Goal: Transaction & Acquisition: Book appointment/travel/reservation

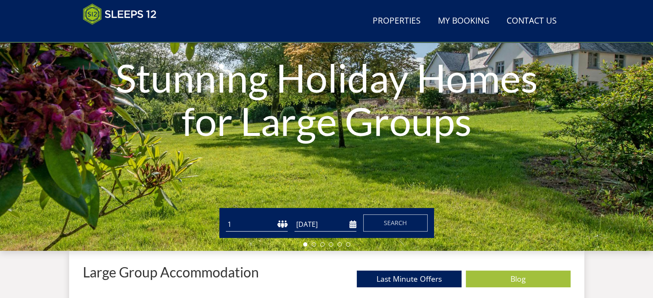
scroll to position [138, 0]
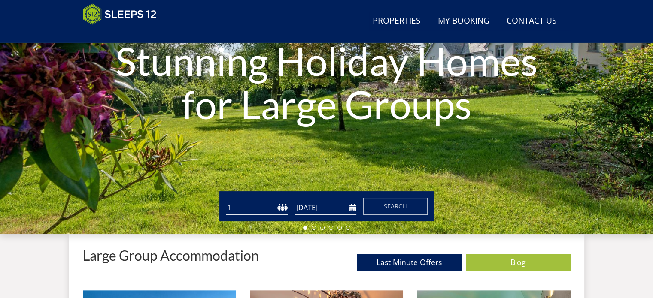
click at [282, 205] on select "1 2 3 4 5 6 7 8 9 10 11 12 13 14 15 16 17 18 19 20 21 22 23 24 25 26 27 28 29 3…" at bounding box center [257, 208] width 62 height 14
select select "10"
click at [226, 201] on select "1 2 3 4 5 6 7 8 9 10 11 12 13 14 15 16 17 18 19 20 21 22 23 24 25 26 27 28 29 3…" at bounding box center [257, 208] width 62 height 14
click at [351, 204] on input "[DATE]" at bounding box center [326, 208] width 62 height 14
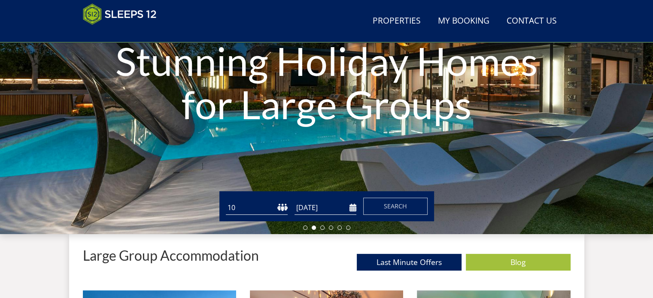
click at [353, 207] on input "[DATE]" at bounding box center [326, 208] width 62 height 14
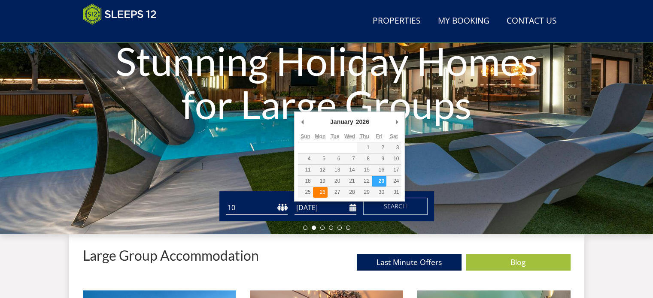
type input "[DATE]"
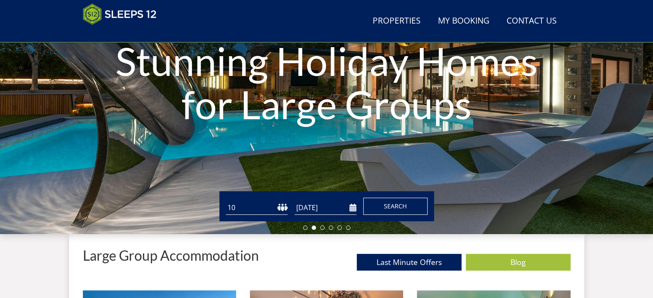
click at [395, 204] on span "Search" at bounding box center [395, 206] width 23 height 8
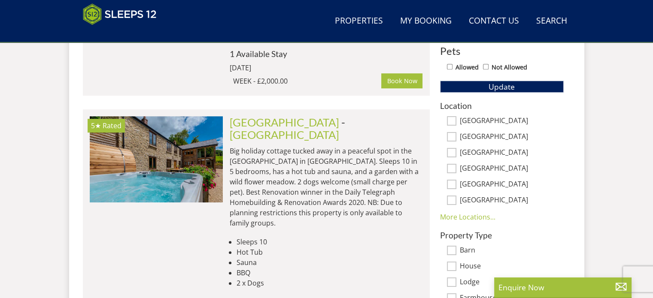
scroll to position [558, 0]
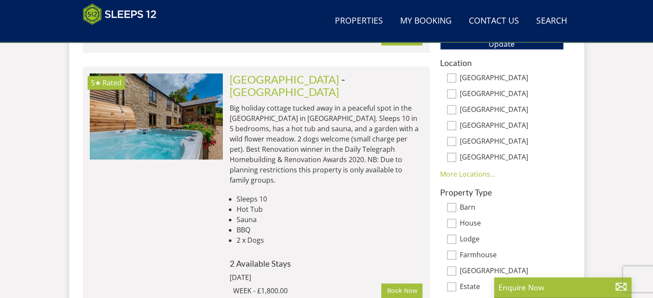
click at [452, 91] on input "[GEOGRAPHIC_DATA]" at bounding box center [451, 93] width 9 height 9
checkbox input "true"
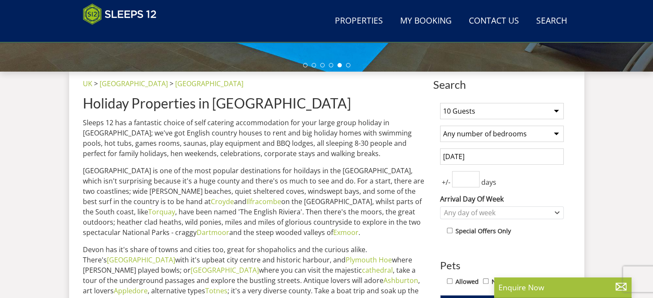
scroll to position [387, 0]
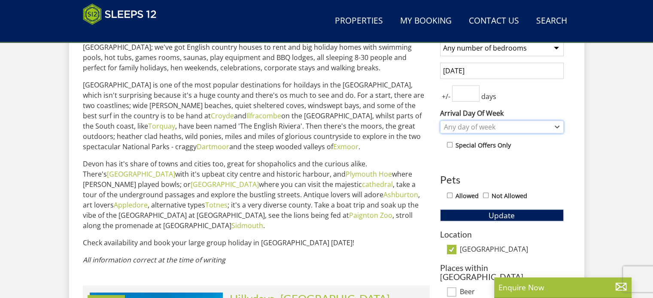
click at [478, 127] on div "Any day of week" at bounding box center [497, 126] width 111 height 9
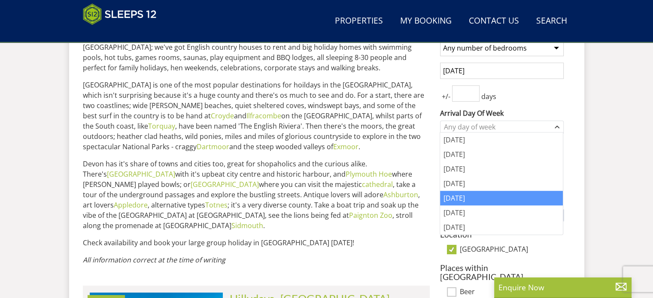
click at [454, 195] on div "[DATE]" at bounding box center [501, 198] width 123 height 15
click at [457, 197] on div "[DATE]" at bounding box center [501, 198] width 123 height 15
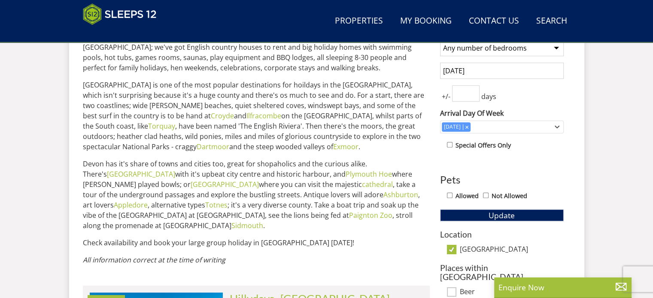
click at [450, 193] on input "Allowed" at bounding box center [450, 196] width 6 height 6
checkbox input "true"
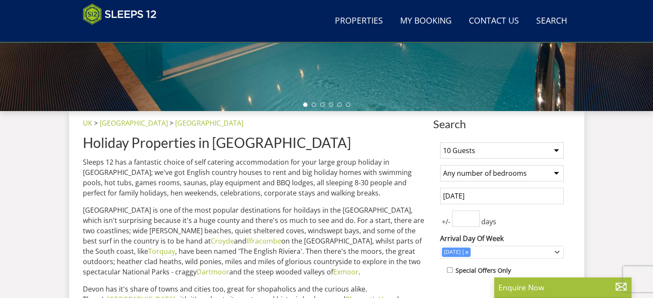
scroll to position [258, 0]
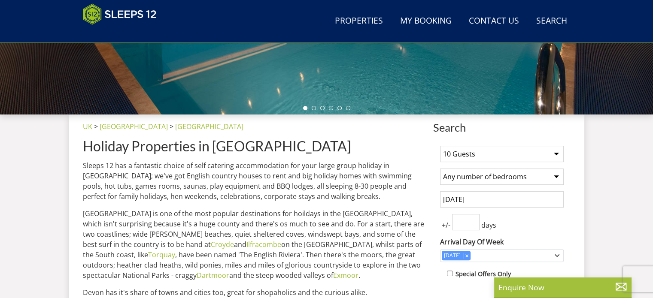
click at [557, 176] on select "Any number of bedrooms 1 Bedroom 2 Bedrooms 3 Bedrooms 4 Bedrooms 5 Bedrooms 6 …" at bounding box center [502, 177] width 124 height 16
select select "5"
click at [440, 169] on select "Any number of bedrooms 1 Bedroom 2 Bedrooms 3 Bedrooms 4 Bedrooms 5 Bedrooms 6 …" at bounding box center [502, 177] width 124 height 16
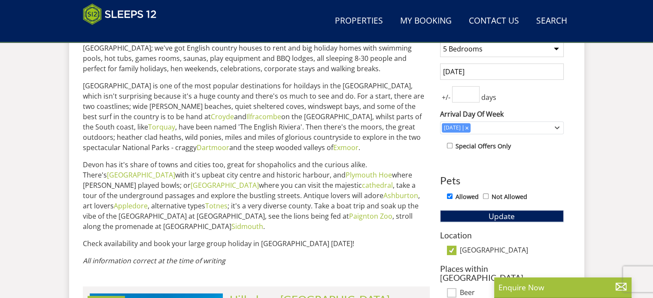
scroll to position [387, 0]
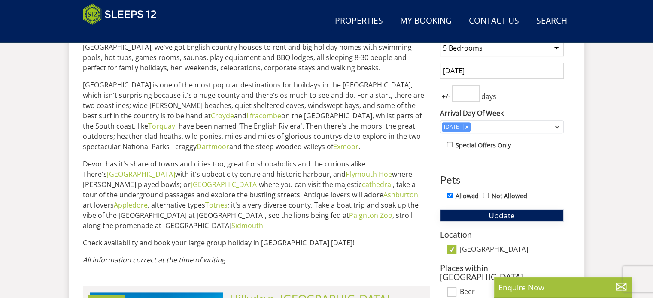
click at [491, 211] on span "Update" at bounding box center [502, 215] width 26 height 10
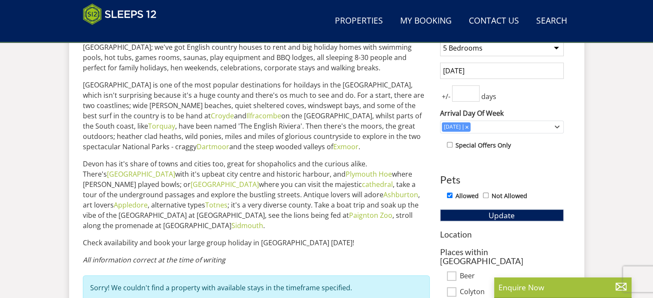
click at [510, 72] on input "[DATE]" at bounding box center [502, 71] width 124 height 16
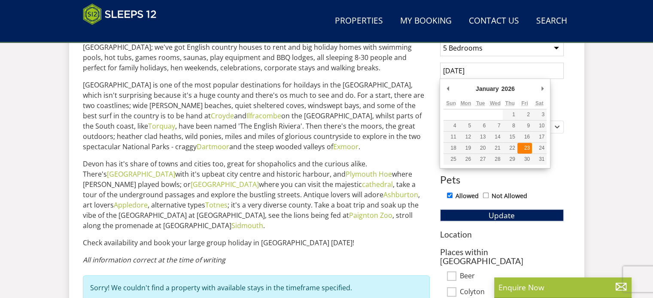
type input "[DATE]"
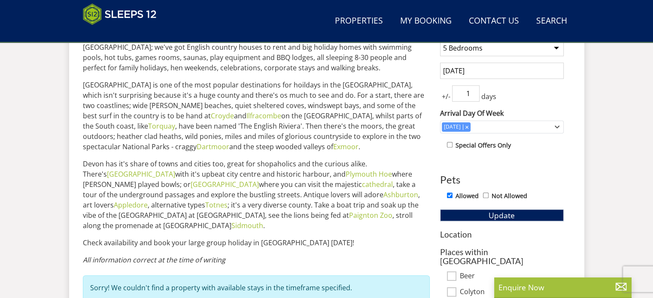
type input "1"
click at [473, 89] on input "1" at bounding box center [465, 93] width 27 height 16
click at [481, 212] on button "Update" at bounding box center [502, 216] width 124 height 12
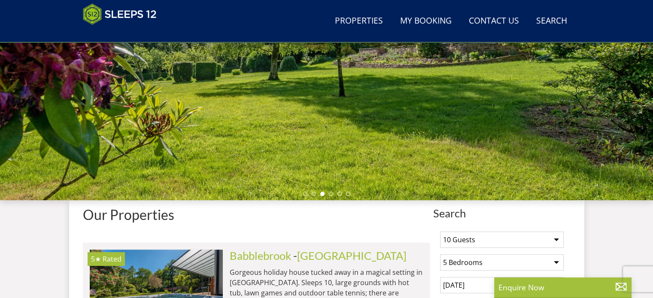
scroll to position [344, 0]
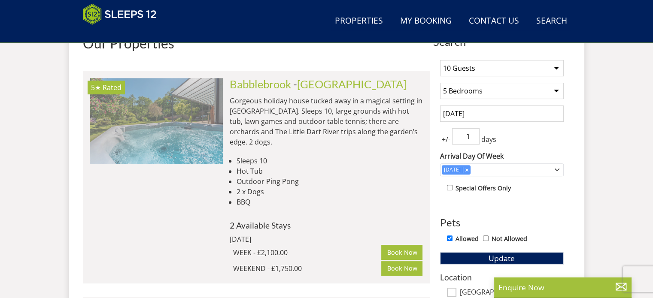
click at [187, 122] on img at bounding box center [156, 121] width 133 height 86
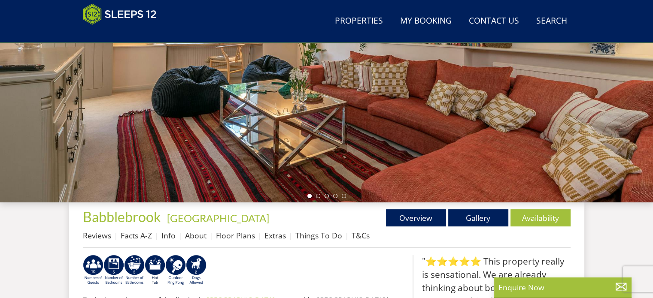
scroll to position [215, 0]
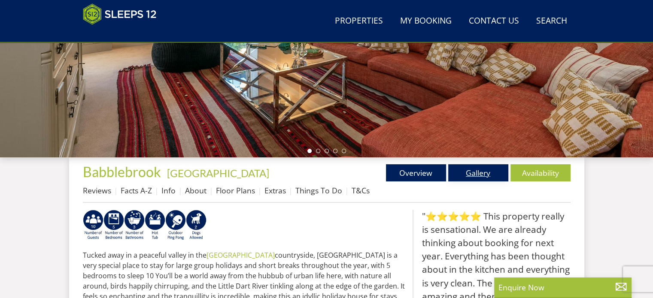
click at [471, 173] on link "Gallery" at bounding box center [478, 172] width 60 height 17
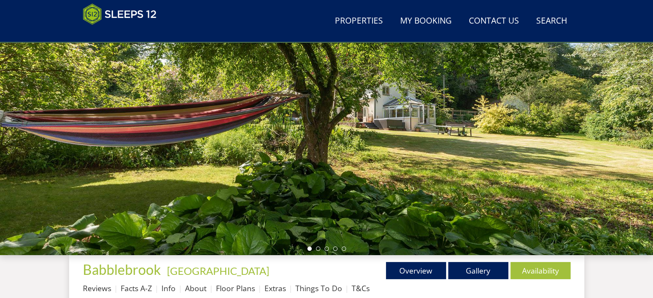
scroll to position [129, 0]
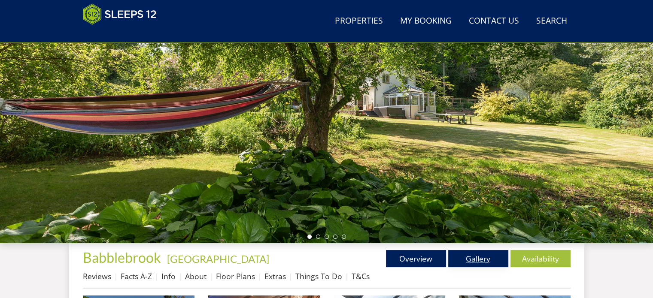
click at [478, 259] on link "Gallery" at bounding box center [478, 258] width 60 height 17
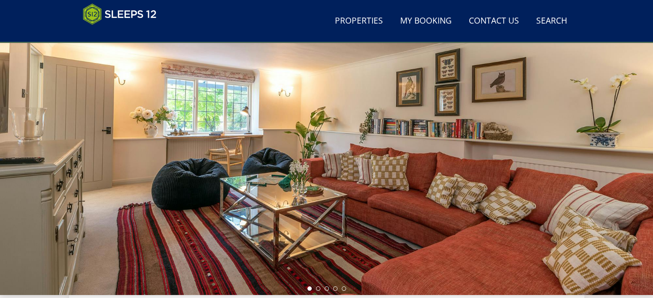
scroll to position [86, 0]
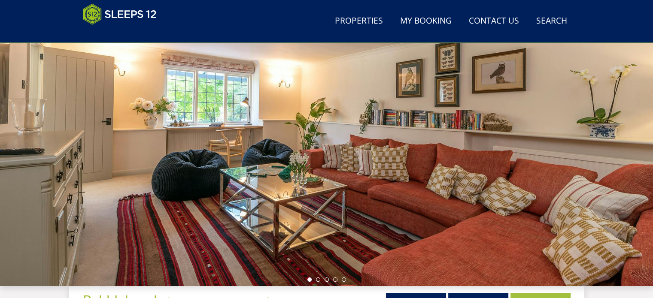
click at [514, 199] on div at bounding box center [326, 136] width 653 height 301
click at [647, 125] on div at bounding box center [326, 136] width 653 height 301
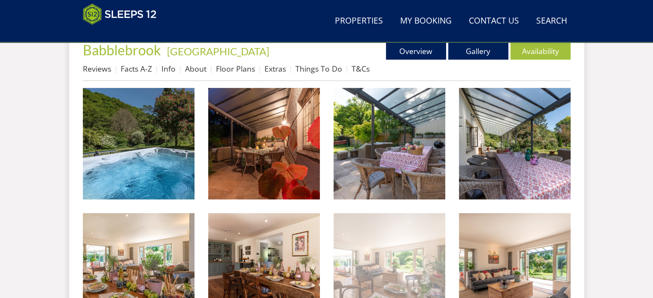
scroll to position [344, 0]
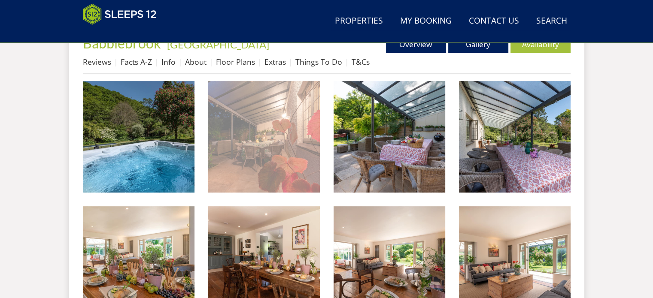
click at [288, 152] on img at bounding box center [264, 137] width 112 height 112
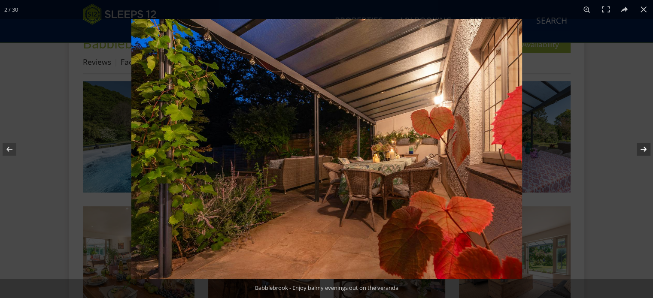
click at [642, 149] on button at bounding box center [638, 149] width 30 height 43
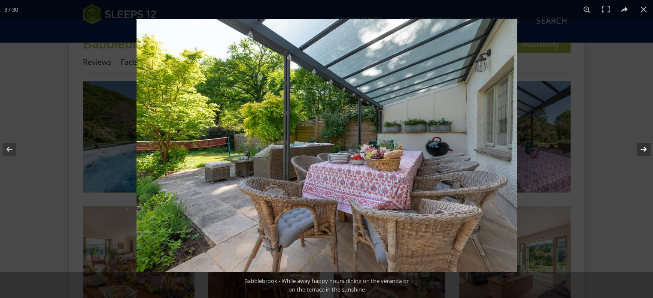
click at [642, 149] on button at bounding box center [638, 149] width 30 height 43
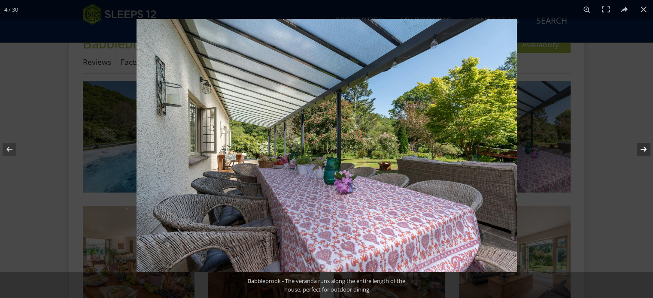
click at [642, 149] on button at bounding box center [638, 149] width 30 height 43
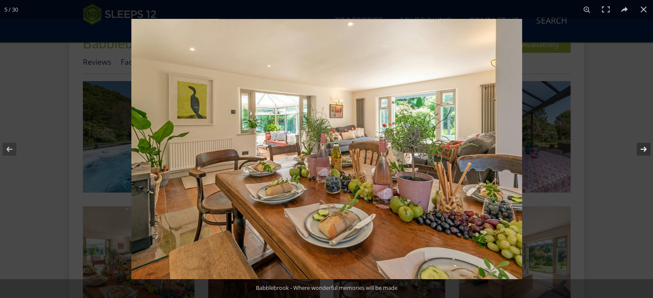
click at [642, 149] on button at bounding box center [638, 149] width 30 height 43
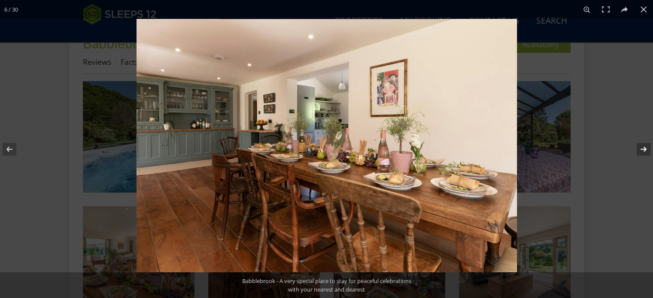
click at [642, 149] on button at bounding box center [638, 149] width 30 height 43
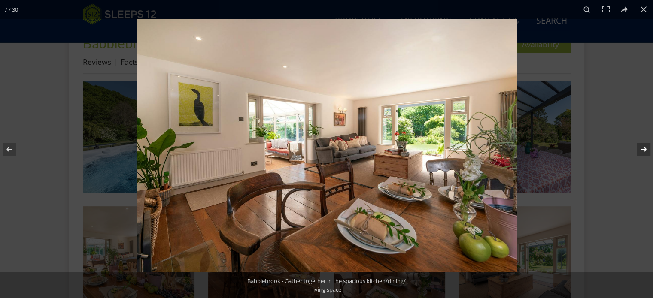
click at [642, 149] on button at bounding box center [638, 149] width 30 height 43
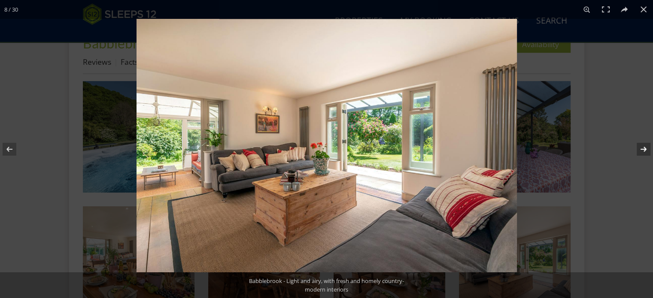
click at [642, 149] on button at bounding box center [638, 149] width 30 height 43
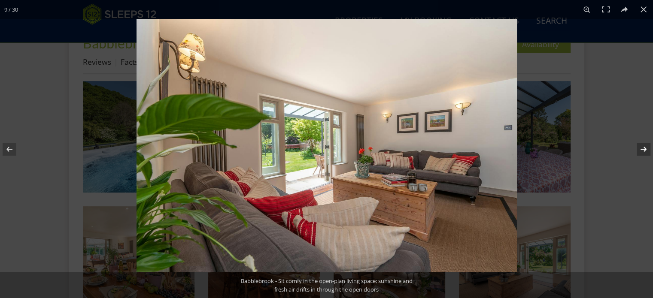
click at [642, 149] on button at bounding box center [638, 149] width 30 height 43
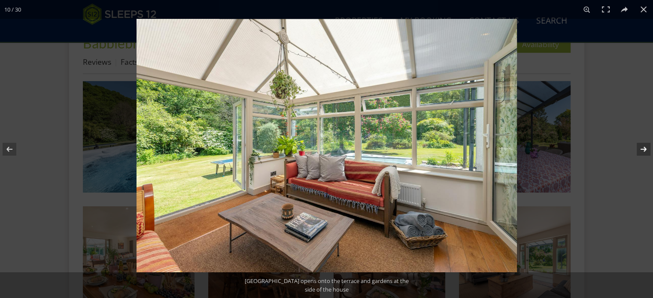
click at [642, 149] on button at bounding box center [638, 149] width 30 height 43
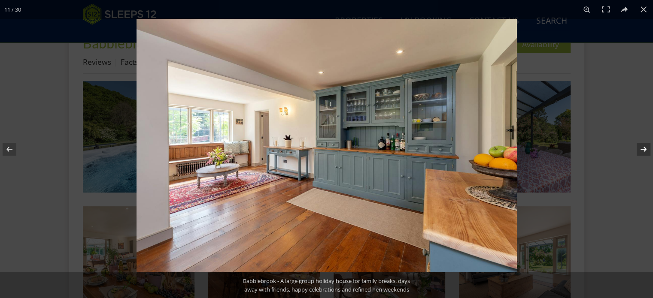
click at [642, 149] on button at bounding box center [638, 149] width 30 height 43
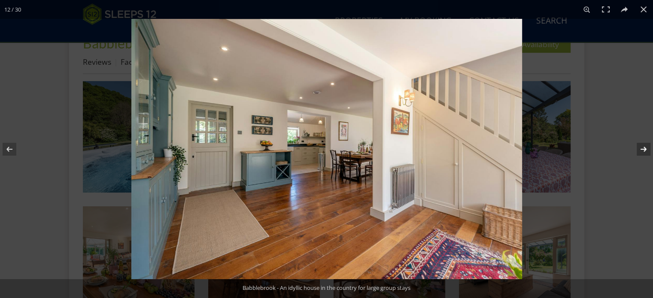
click at [642, 149] on button at bounding box center [638, 149] width 30 height 43
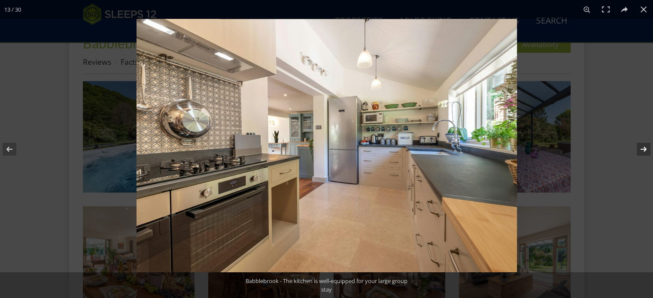
click at [642, 149] on button at bounding box center [638, 149] width 30 height 43
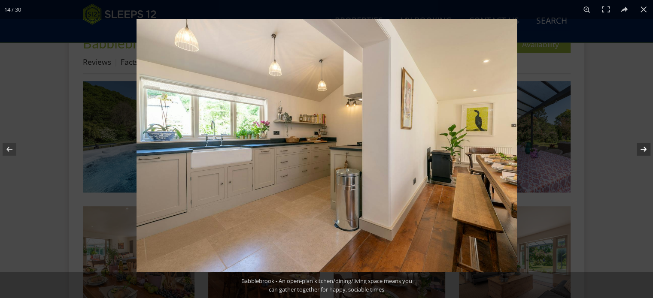
click at [642, 149] on button at bounding box center [638, 149] width 30 height 43
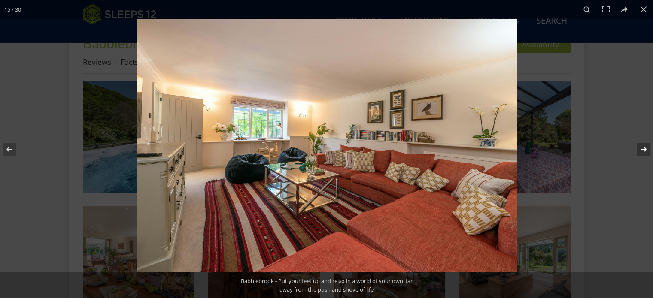
click at [642, 149] on button at bounding box center [638, 149] width 30 height 43
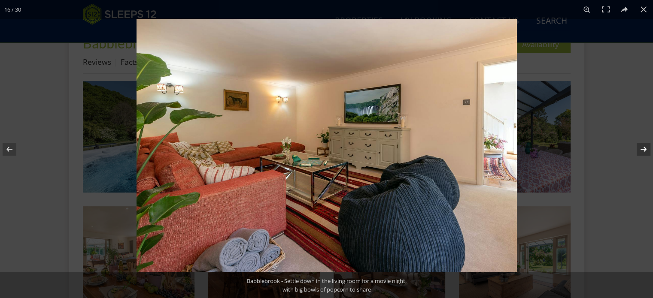
click at [642, 149] on button at bounding box center [638, 149] width 30 height 43
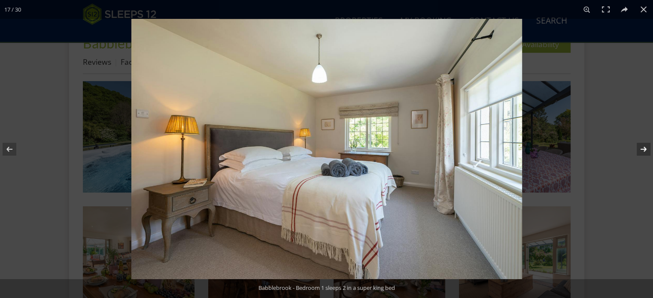
click at [642, 149] on button at bounding box center [638, 149] width 30 height 43
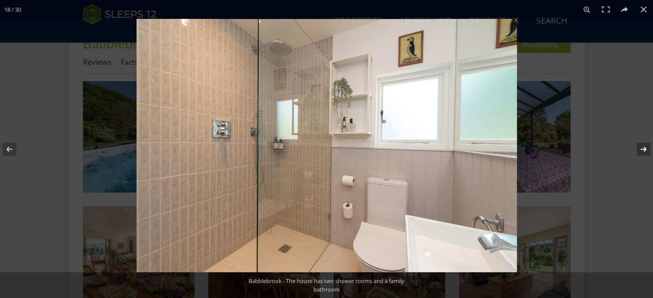
click at [642, 149] on button at bounding box center [638, 149] width 30 height 43
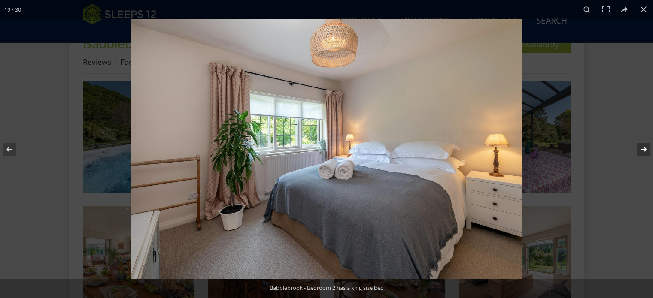
click at [642, 149] on button at bounding box center [638, 149] width 30 height 43
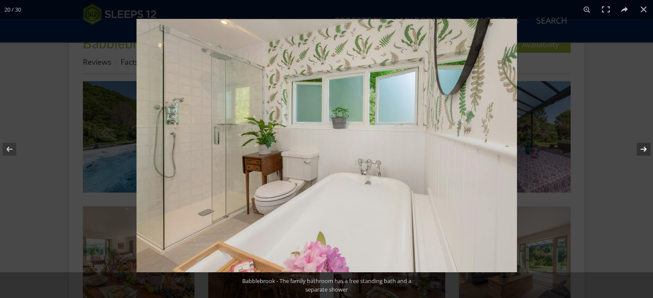
click at [642, 149] on button at bounding box center [638, 149] width 30 height 43
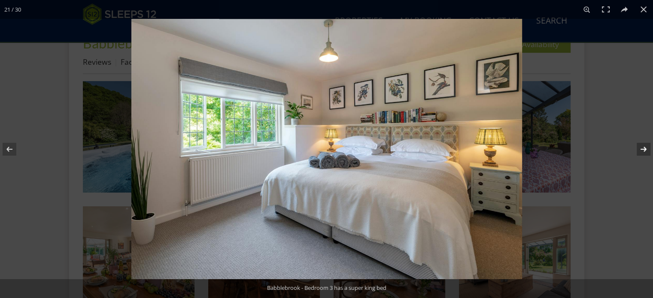
click at [642, 149] on button at bounding box center [638, 149] width 30 height 43
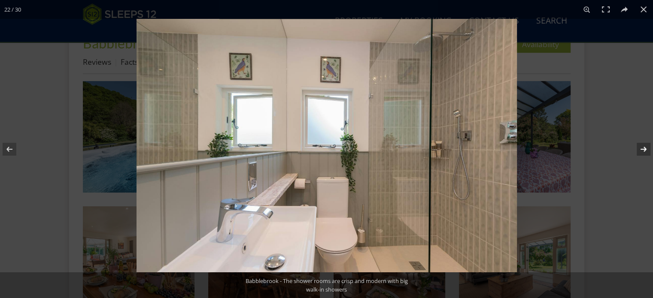
click at [642, 149] on button at bounding box center [638, 149] width 30 height 43
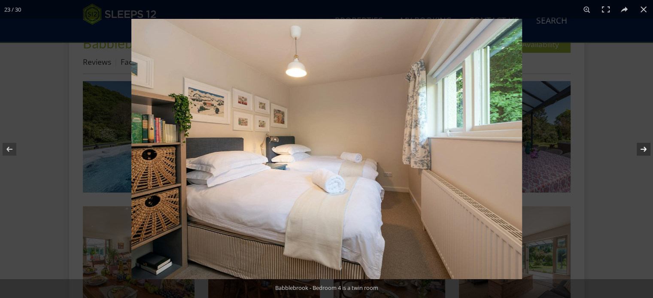
click at [642, 149] on button at bounding box center [638, 149] width 30 height 43
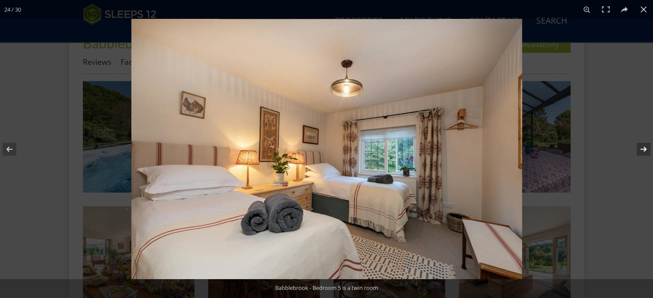
click at [642, 149] on button at bounding box center [638, 149] width 30 height 43
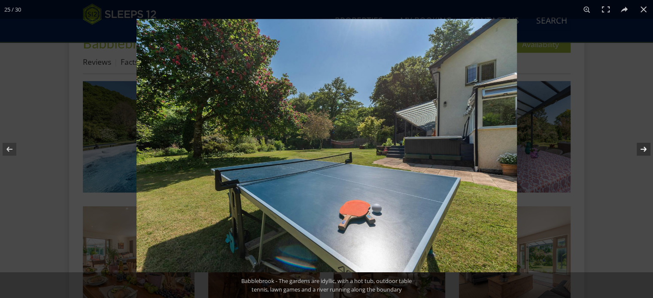
click at [642, 149] on button at bounding box center [638, 149] width 30 height 43
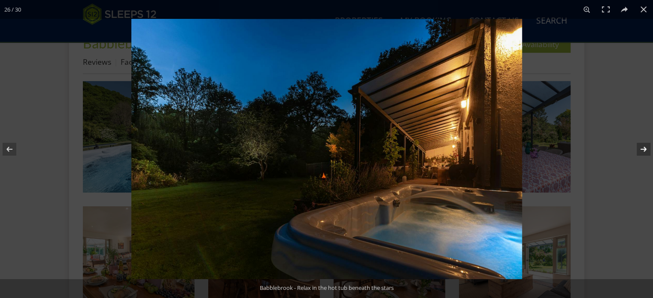
click at [642, 149] on button at bounding box center [638, 149] width 30 height 43
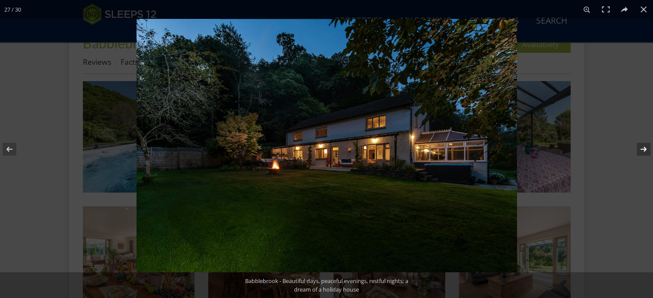
click at [641, 148] on button at bounding box center [638, 149] width 30 height 43
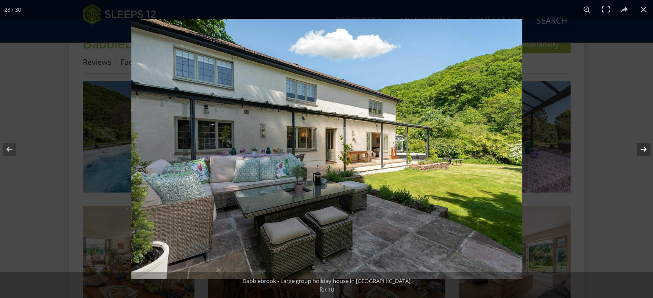
click at [641, 148] on button at bounding box center [638, 149] width 30 height 43
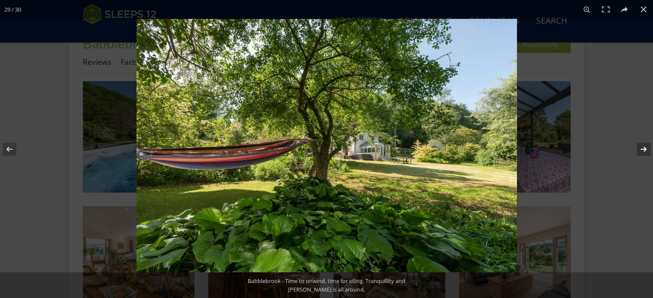
click at [641, 148] on button at bounding box center [638, 149] width 30 height 43
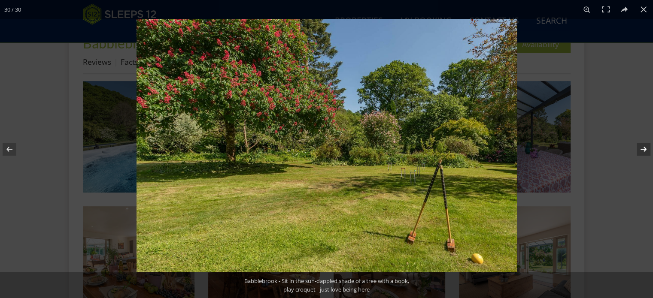
click at [641, 146] on button at bounding box center [638, 149] width 30 height 43
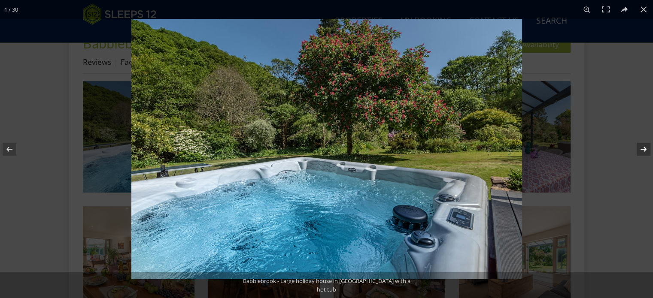
click at [641, 146] on button at bounding box center [638, 149] width 30 height 43
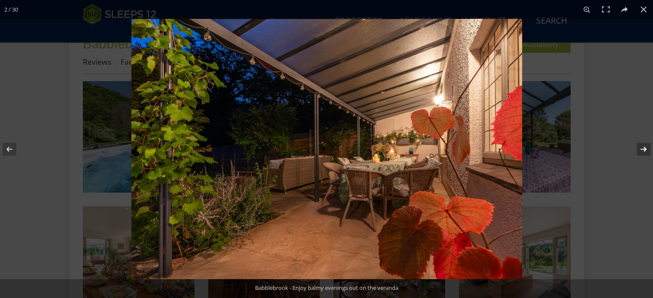
click at [641, 146] on button at bounding box center [638, 149] width 30 height 43
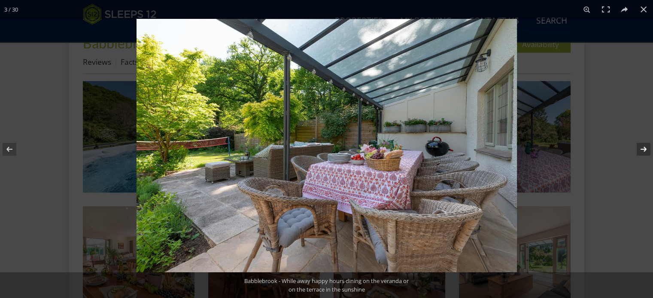
click at [641, 146] on button at bounding box center [638, 149] width 30 height 43
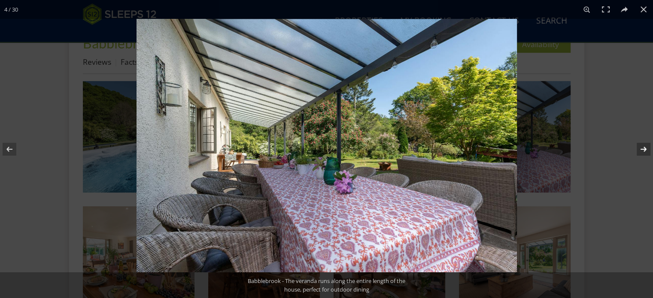
click at [641, 146] on button at bounding box center [638, 149] width 30 height 43
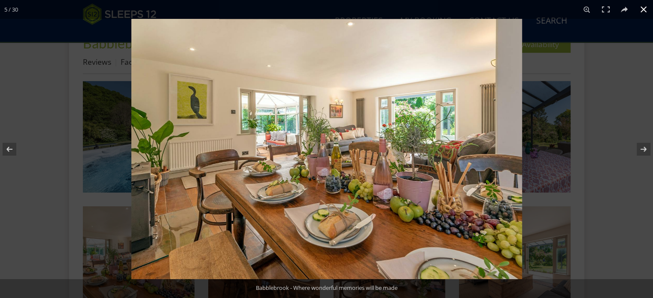
click at [641, 8] on button at bounding box center [643, 9] width 19 height 19
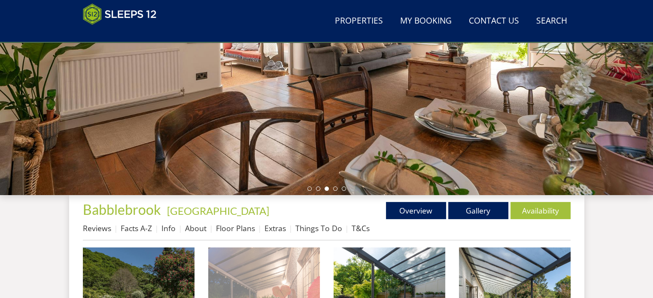
scroll to position [172, 0]
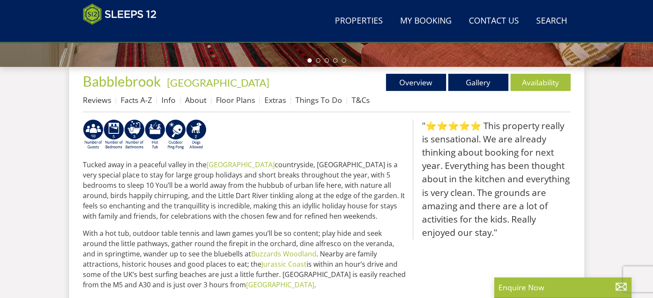
scroll to position [344, 0]
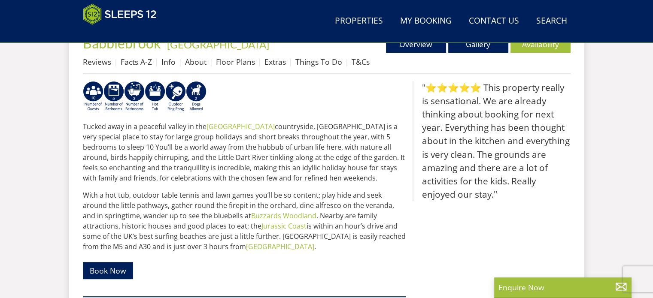
select select "5"
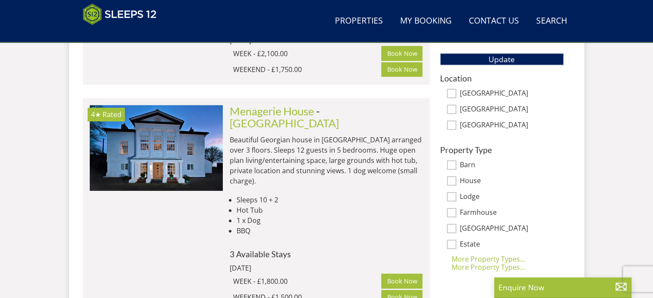
scroll to position [558, 0]
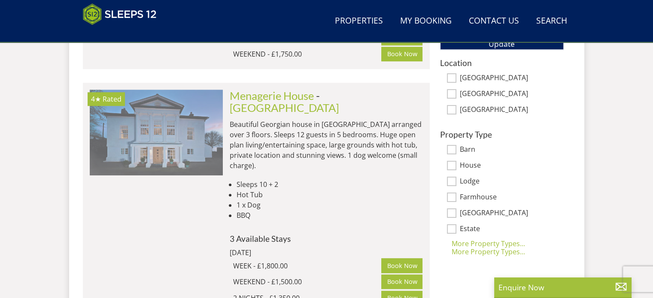
click at [188, 117] on img at bounding box center [156, 133] width 133 height 86
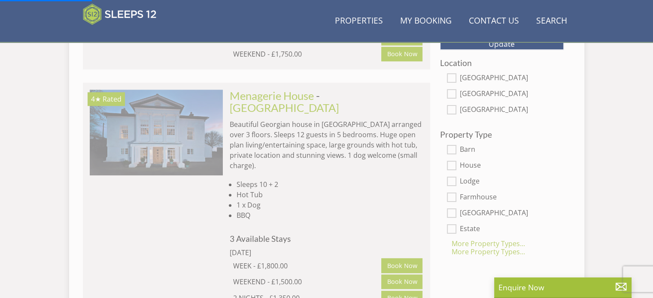
click at [191, 135] on img at bounding box center [156, 133] width 133 height 86
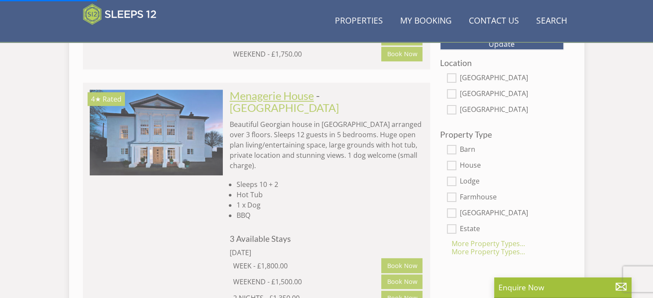
click at [306, 89] on link "Menagerie House" at bounding box center [272, 95] width 84 height 13
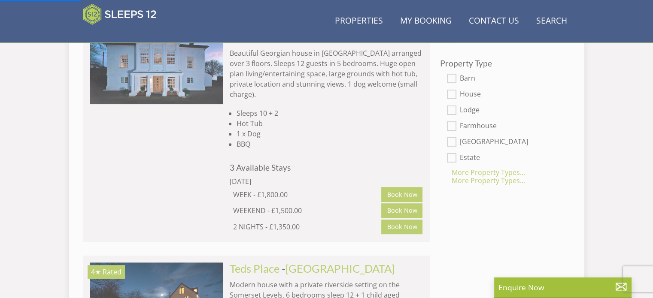
scroll to position [730, 0]
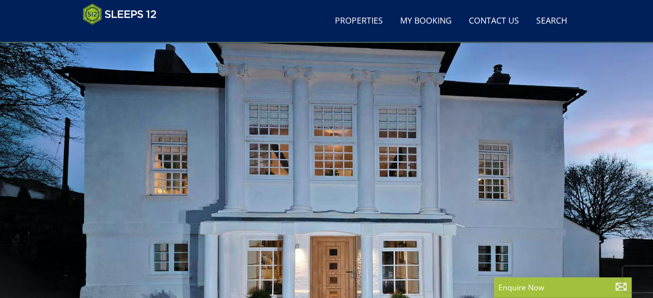
scroll to position [129, 0]
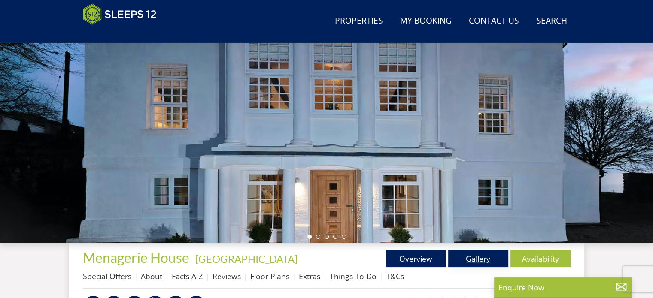
click at [478, 256] on link "Gallery" at bounding box center [478, 258] width 60 height 17
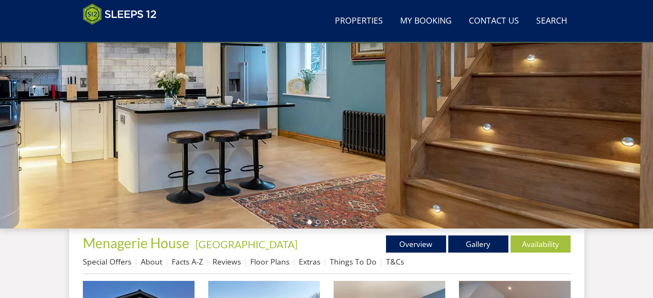
scroll to position [129, 0]
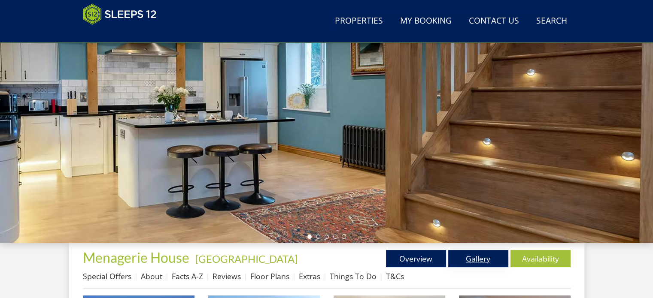
click at [477, 259] on link "Gallery" at bounding box center [478, 258] width 60 height 17
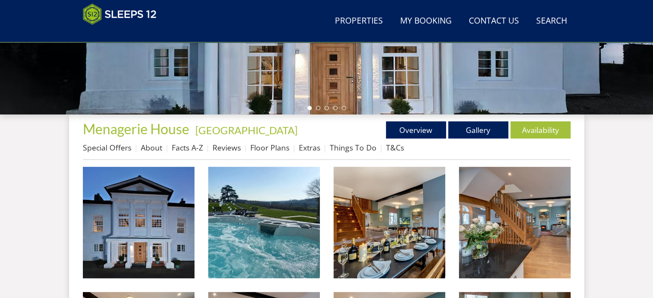
scroll to position [344, 0]
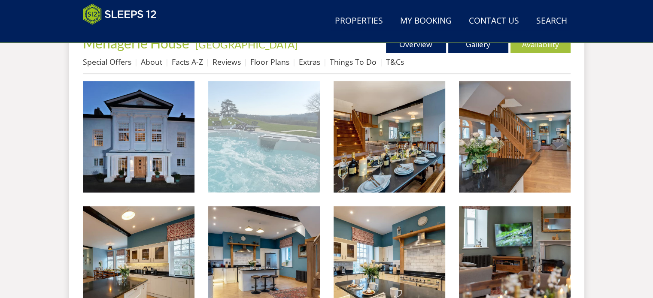
click at [268, 166] on img at bounding box center [264, 137] width 112 height 112
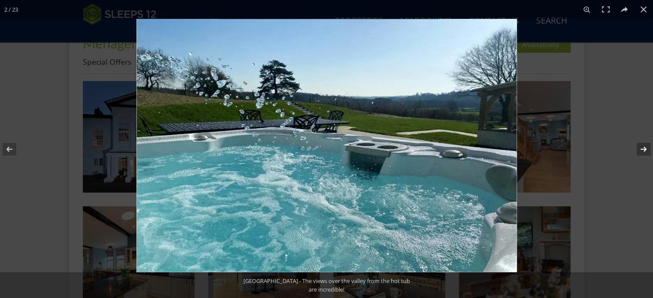
click at [641, 144] on button at bounding box center [638, 149] width 30 height 43
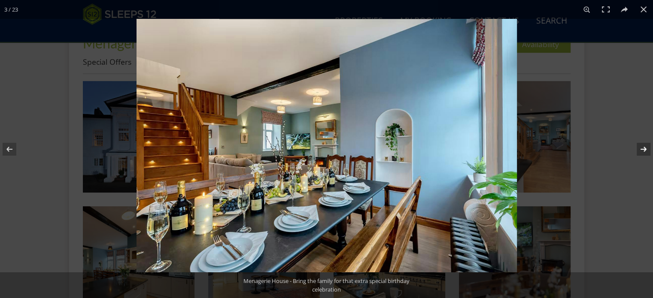
click at [640, 146] on button at bounding box center [638, 149] width 30 height 43
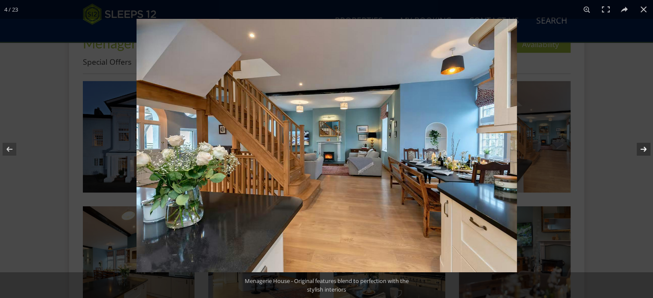
click at [639, 147] on button at bounding box center [638, 149] width 30 height 43
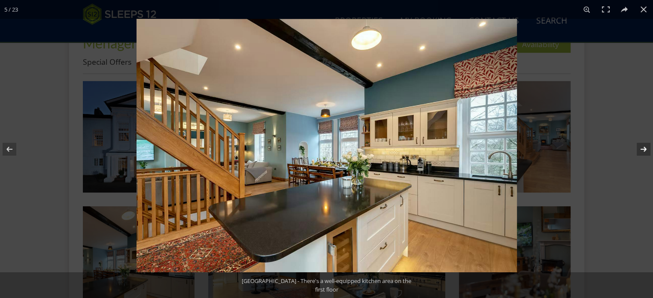
click at [637, 147] on button at bounding box center [638, 149] width 30 height 43
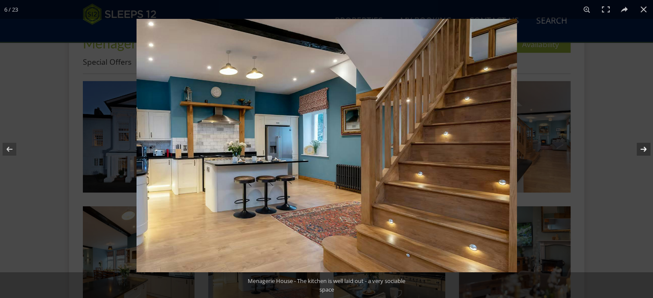
click at [637, 147] on button at bounding box center [638, 149] width 30 height 43
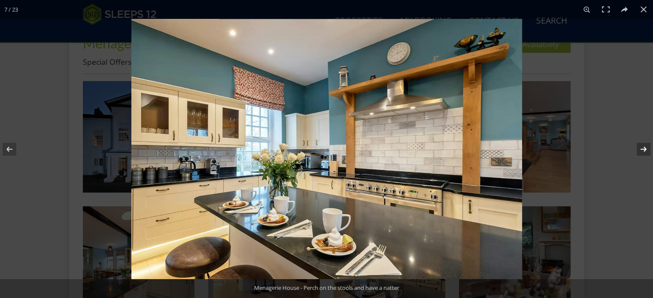
click at [637, 147] on button at bounding box center [638, 149] width 30 height 43
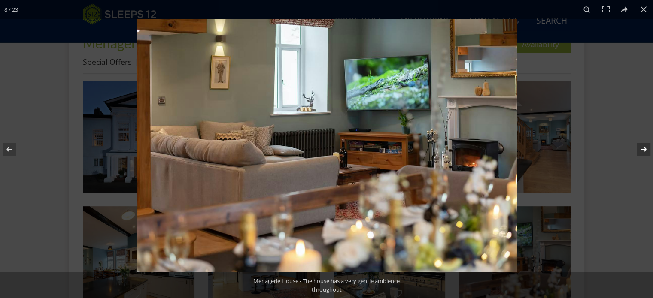
click at [636, 149] on button at bounding box center [638, 149] width 30 height 43
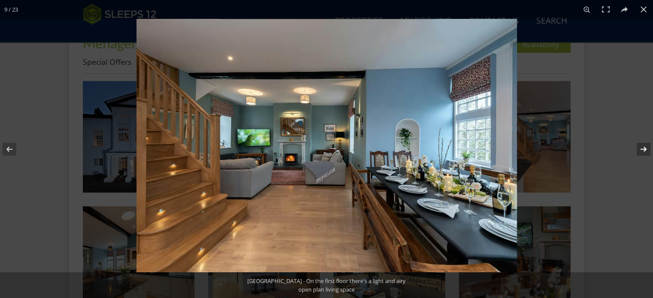
click at [636, 149] on button at bounding box center [638, 149] width 30 height 43
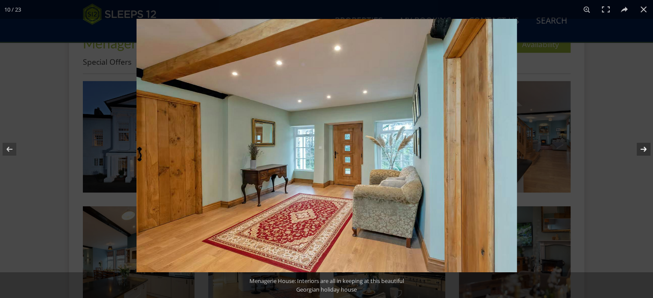
click at [636, 149] on button at bounding box center [638, 149] width 30 height 43
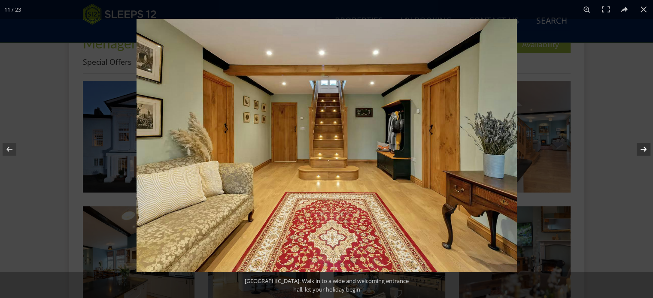
click at [636, 149] on button at bounding box center [638, 149] width 30 height 43
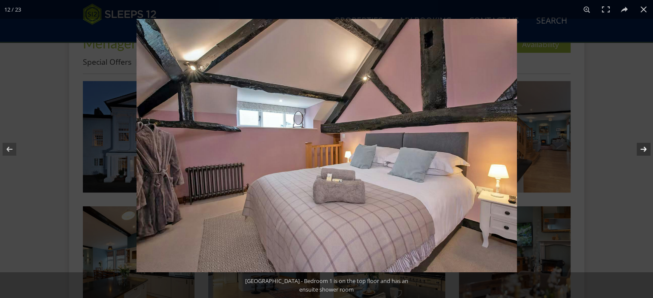
click at [636, 149] on button at bounding box center [638, 149] width 30 height 43
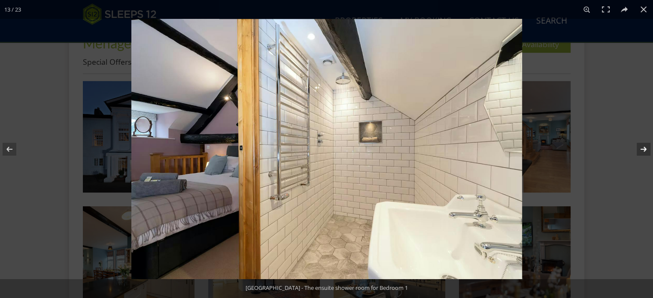
click at [636, 149] on button at bounding box center [638, 149] width 30 height 43
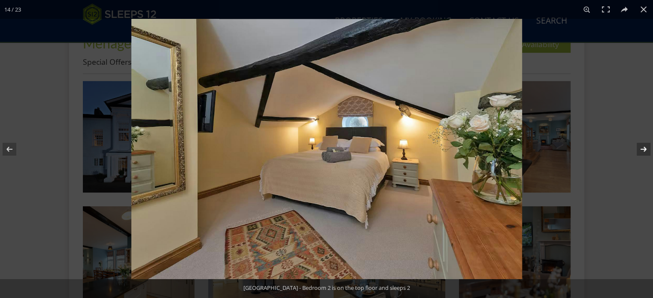
click at [636, 149] on button at bounding box center [638, 149] width 30 height 43
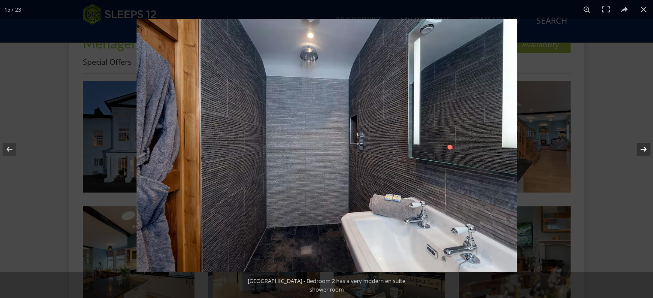
click at [636, 149] on button at bounding box center [638, 149] width 30 height 43
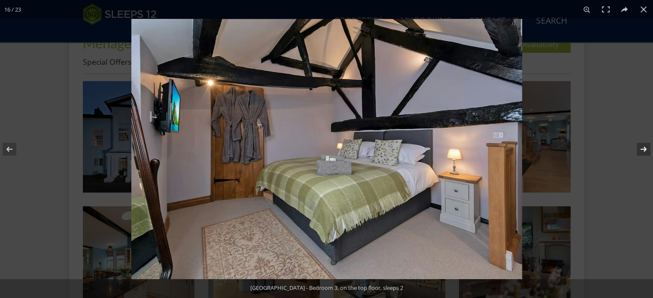
click at [636, 149] on button at bounding box center [638, 149] width 30 height 43
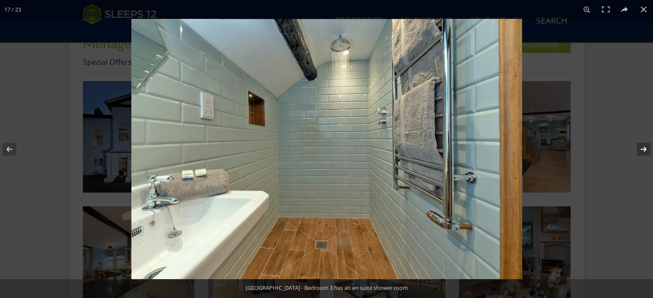
click at [636, 149] on button at bounding box center [638, 149] width 30 height 43
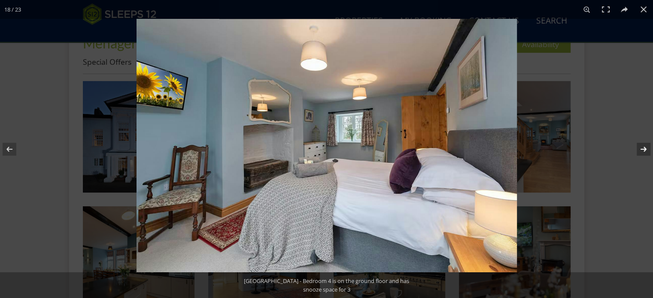
click at [636, 149] on button at bounding box center [638, 149] width 30 height 43
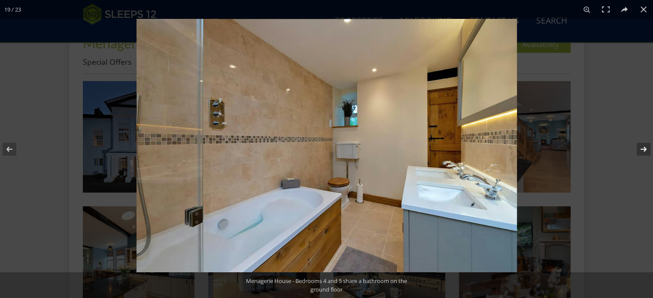
click at [636, 149] on button at bounding box center [638, 149] width 30 height 43
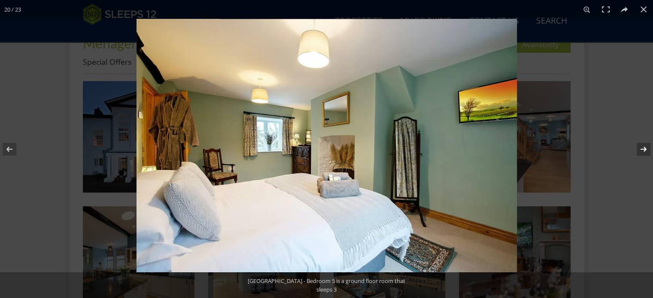
click at [636, 149] on button at bounding box center [638, 149] width 30 height 43
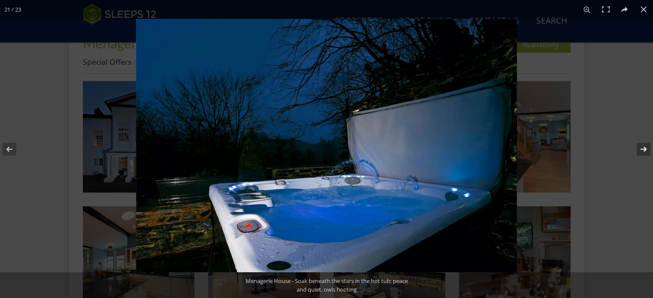
click at [636, 149] on button at bounding box center [638, 149] width 30 height 43
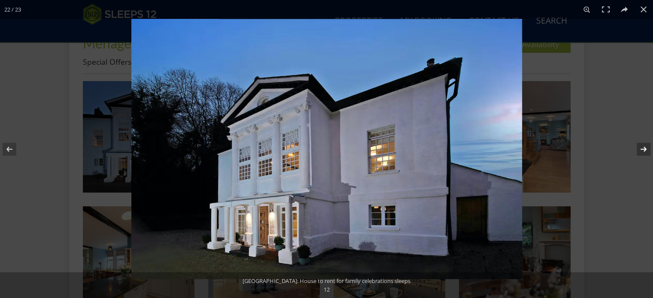
click at [634, 149] on button at bounding box center [638, 149] width 30 height 43
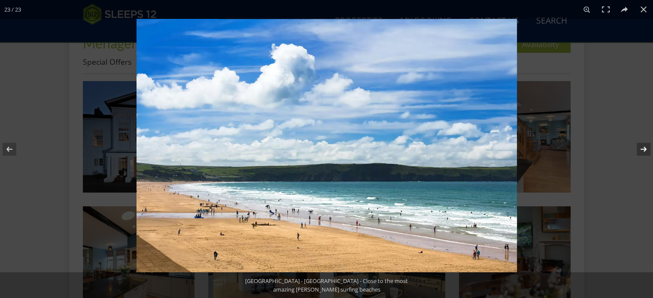
click at [632, 150] on button at bounding box center [638, 149] width 30 height 43
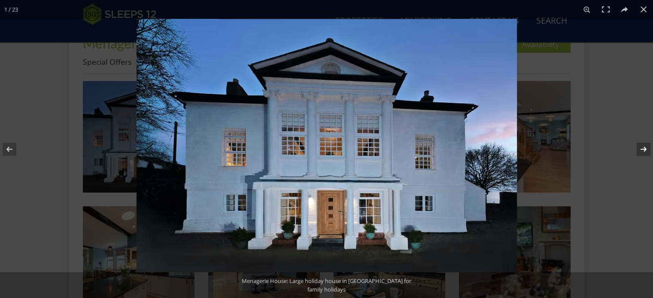
click at [632, 150] on button at bounding box center [638, 149] width 30 height 43
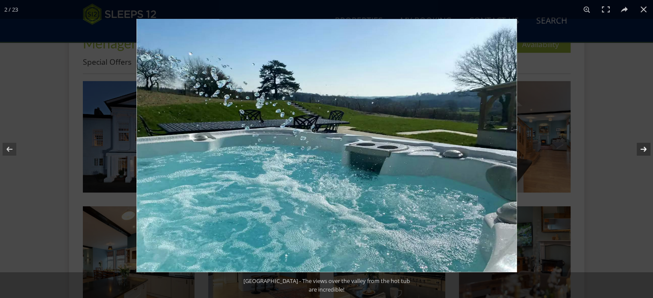
click at [632, 150] on button at bounding box center [638, 149] width 30 height 43
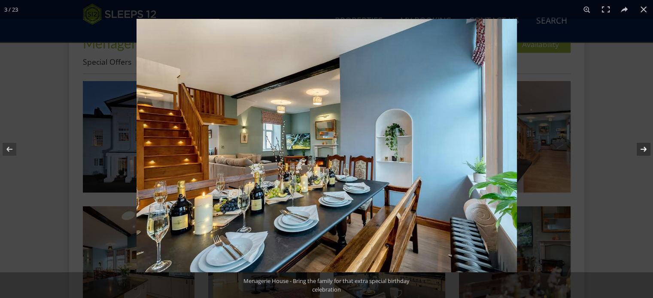
click at [632, 150] on button at bounding box center [638, 149] width 30 height 43
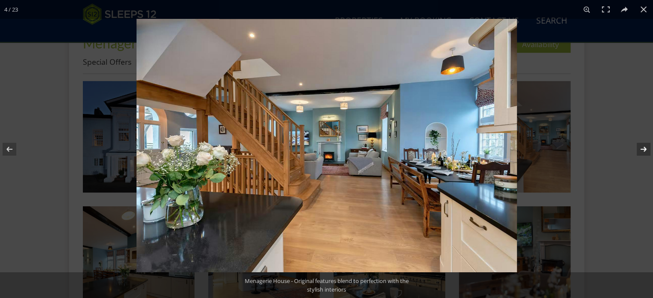
click at [632, 150] on button at bounding box center [638, 149] width 30 height 43
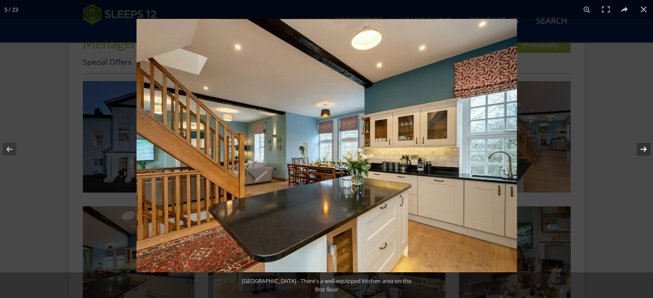
click at [632, 150] on button at bounding box center [638, 149] width 30 height 43
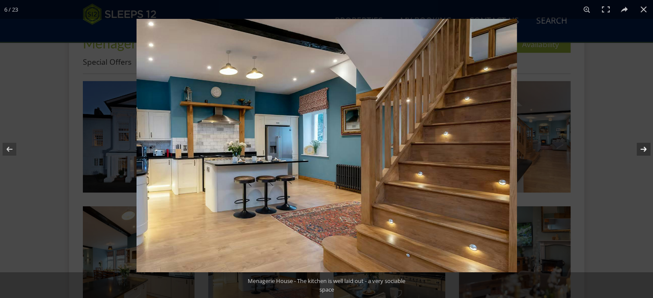
click at [632, 150] on button at bounding box center [638, 149] width 30 height 43
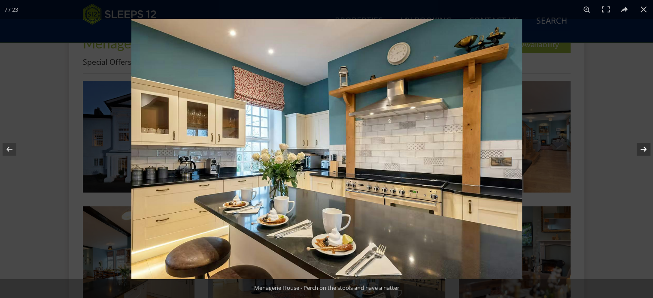
click at [632, 150] on button at bounding box center [638, 149] width 30 height 43
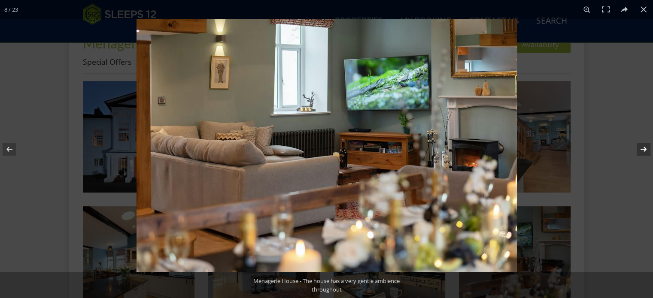
click at [632, 150] on button at bounding box center [638, 149] width 30 height 43
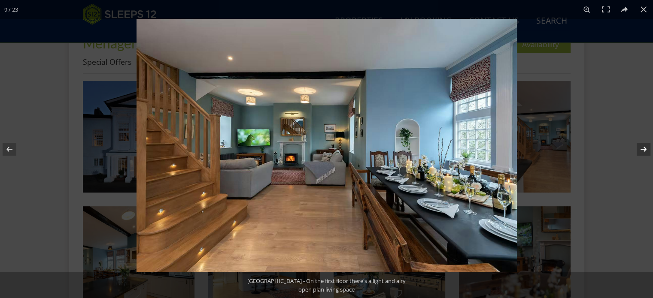
click at [632, 150] on button at bounding box center [638, 149] width 30 height 43
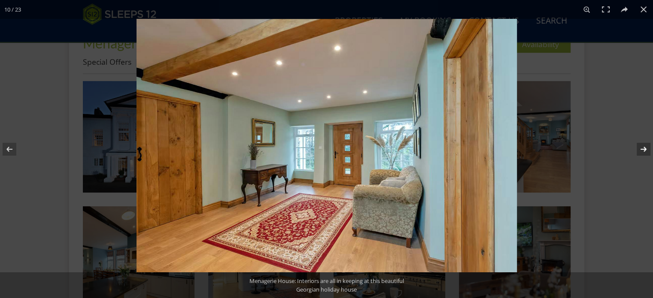
click at [632, 150] on button at bounding box center [638, 149] width 30 height 43
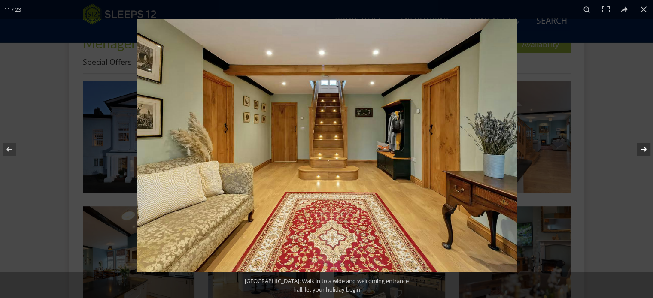
click at [632, 150] on button at bounding box center [638, 149] width 30 height 43
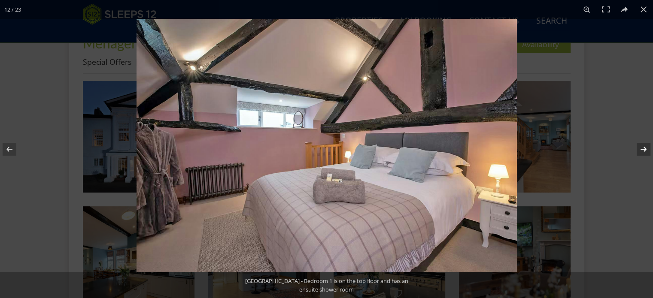
click at [632, 150] on button at bounding box center [638, 149] width 30 height 43
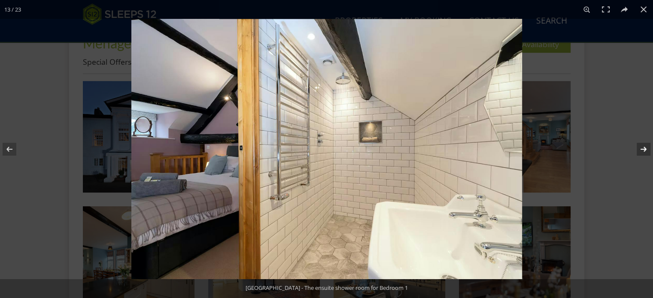
click at [632, 150] on button at bounding box center [638, 149] width 30 height 43
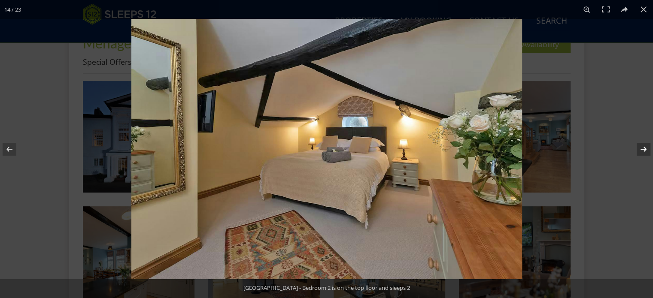
click at [632, 150] on button at bounding box center [638, 149] width 30 height 43
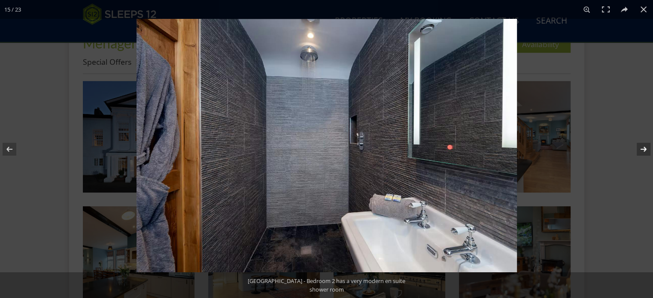
click at [632, 150] on button at bounding box center [638, 149] width 30 height 43
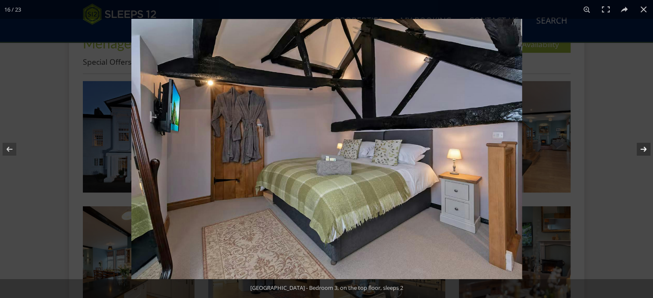
click at [632, 150] on button at bounding box center [638, 149] width 30 height 43
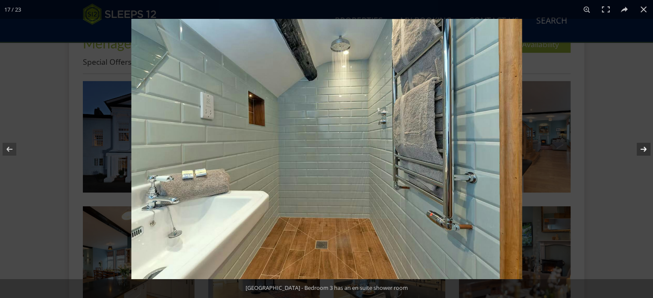
click at [632, 150] on button at bounding box center [638, 149] width 30 height 43
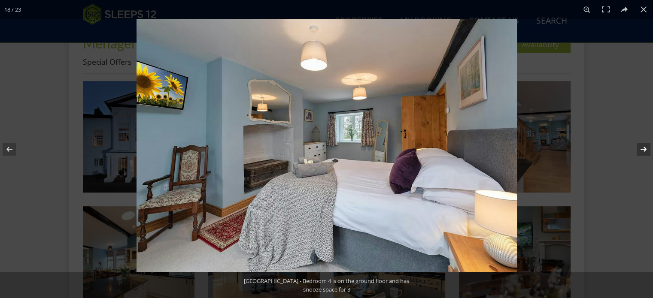
click at [632, 150] on button at bounding box center [638, 149] width 30 height 43
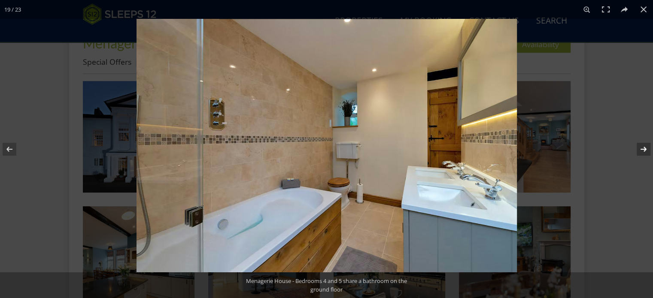
click at [632, 150] on button at bounding box center [638, 149] width 30 height 43
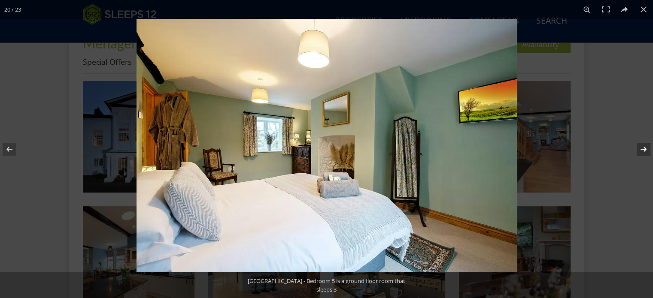
click at [631, 151] on button at bounding box center [638, 149] width 30 height 43
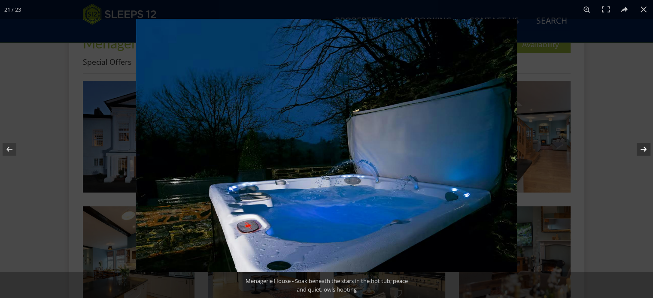
click at [631, 151] on button at bounding box center [638, 149] width 30 height 43
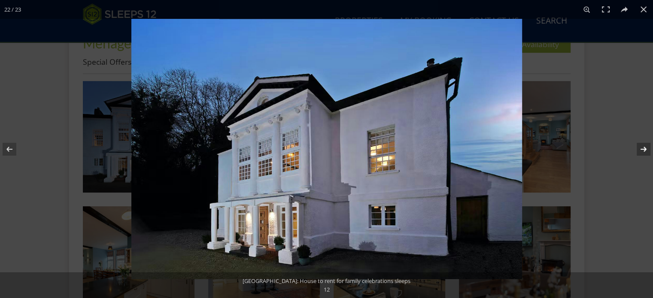
click at [631, 151] on button at bounding box center [638, 149] width 30 height 43
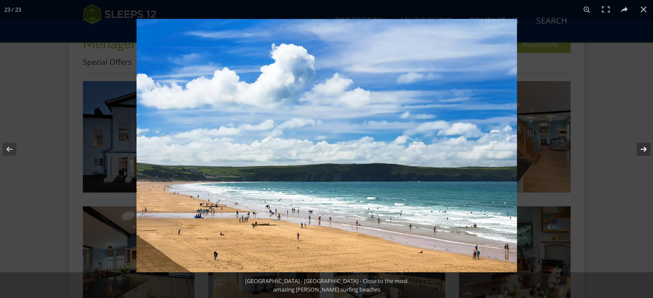
click at [631, 151] on button at bounding box center [638, 149] width 30 height 43
